Goal: Navigation & Orientation: Find specific page/section

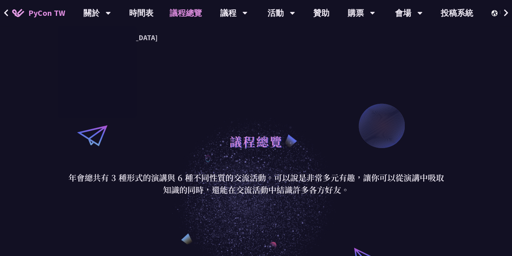
click at [52, 15] on span "PyCon TW" at bounding box center [46, 13] width 37 height 12
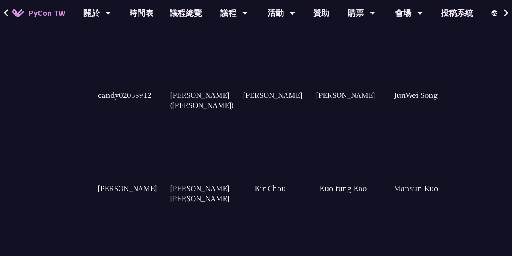
scroll to position [1572, 0]
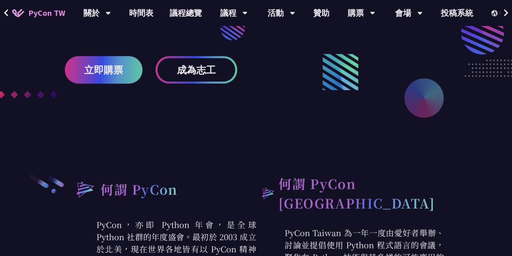
scroll to position [168, 0]
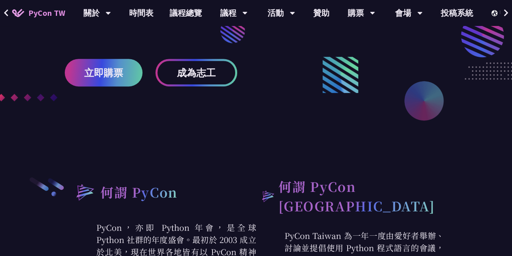
click at [10, 12] on button at bounding box center [6, 13] width 12 height 26
click at [8, 13] on icon at bounding box center [6, 13] width 5 height 8
